Goal: Information Seeking & Learning: Learn about a topic

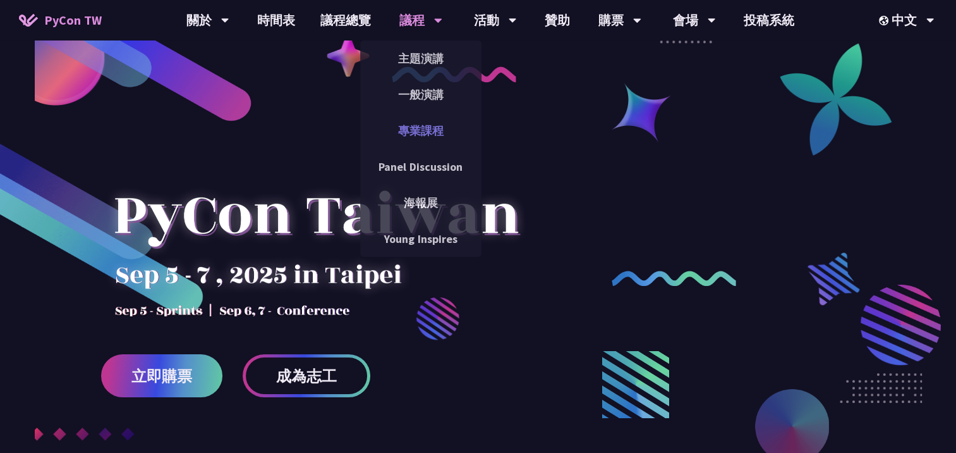
click at [425, 131] on link "專業課程" at bounding box center [420, 131] width 121 height 30
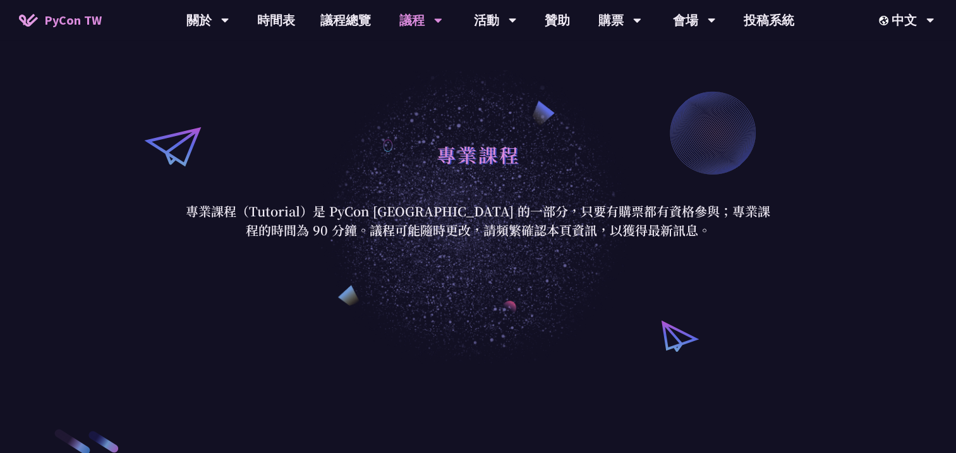
scroll to position [66, 0]
click at [263, 16] on link "時間表" at bounding box center [276, 20] width 63 height 40
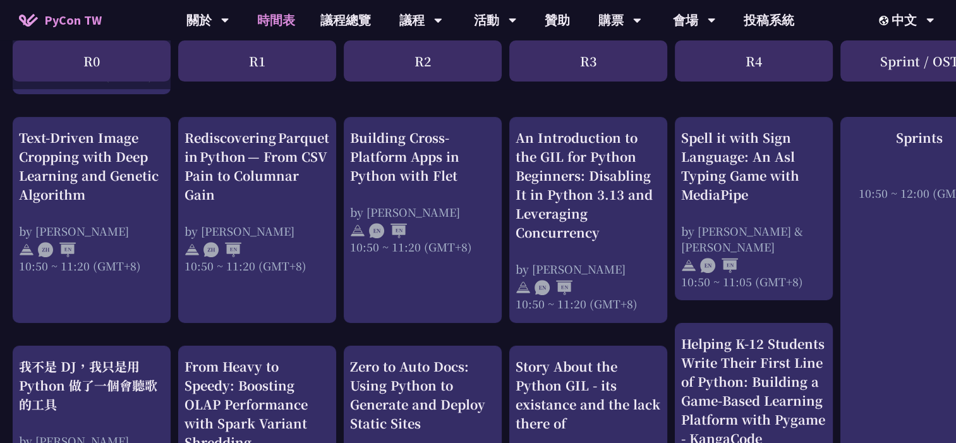
scroll to position [480, 0]
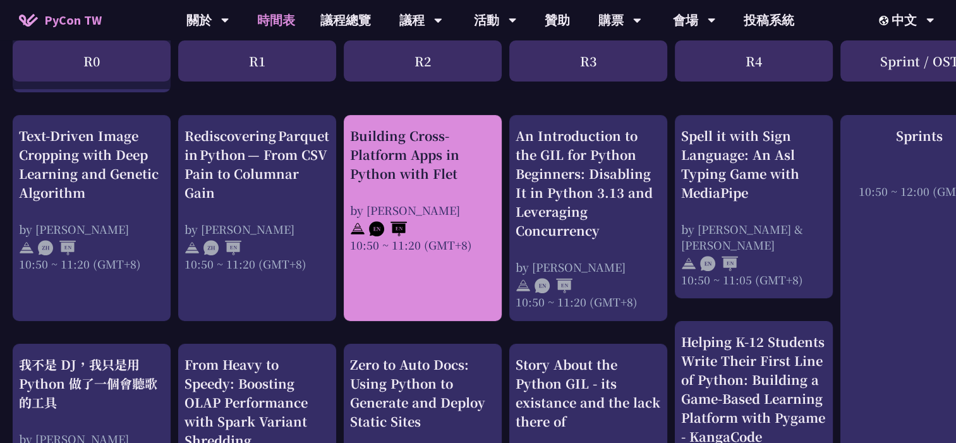
click at [411, 144] on div "Building Cross-Platform Apps in Python with Flet" at bounding box center [422, 154] width 145 height 57
